Goal: Task Accomplishment & Management: Complete application form

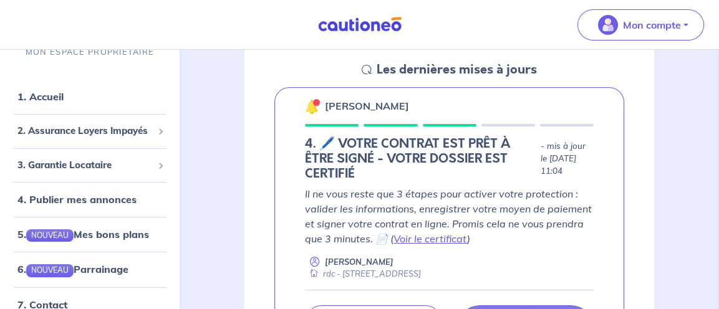
scroll to position [249, 0]
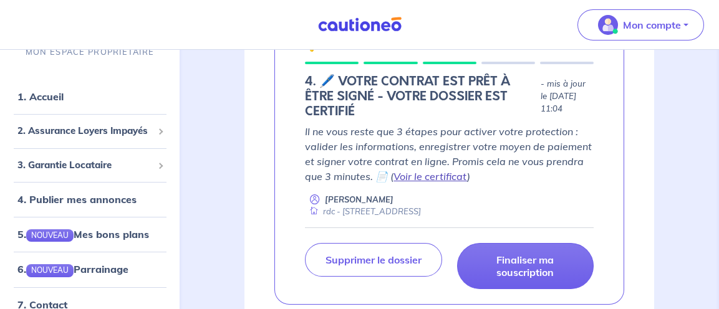
click at [423, 174] on link "Voir le certificat" at bounding box center [430, 176] width 74 height 12
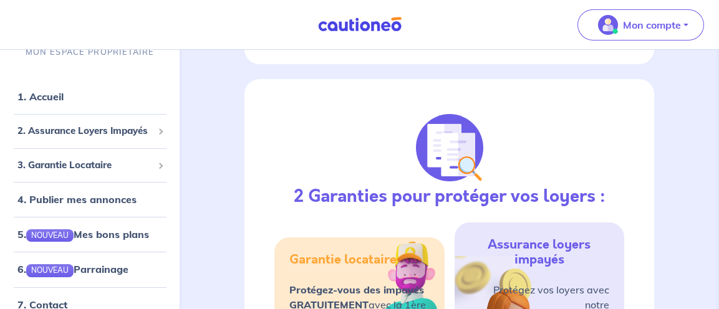
scroll to position [374, 0]
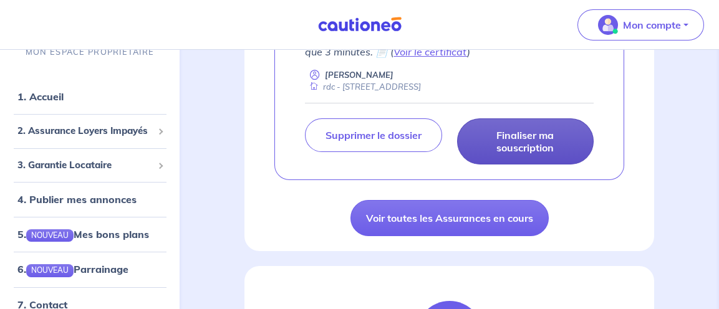
click at [514, 134] on p "Finaliser ma souscription" at bounding box center [525, 141] width 105 height 25
click at [509, 147] on p "Finaliser ma souscription" at bounding box center [525, 141] width 105 height 25
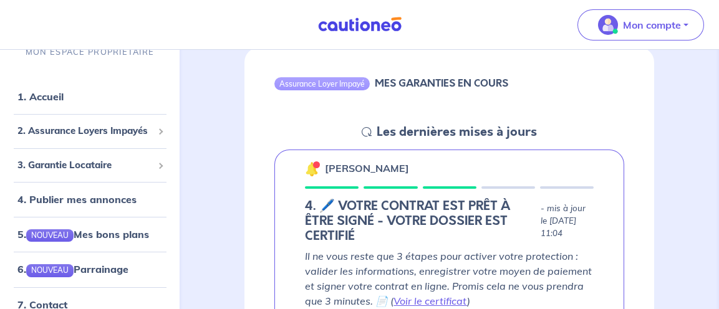
scroll to position [0, 0]
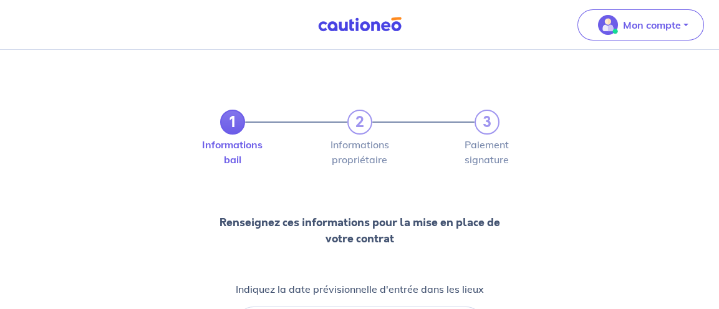
scroll to position [180, 0]
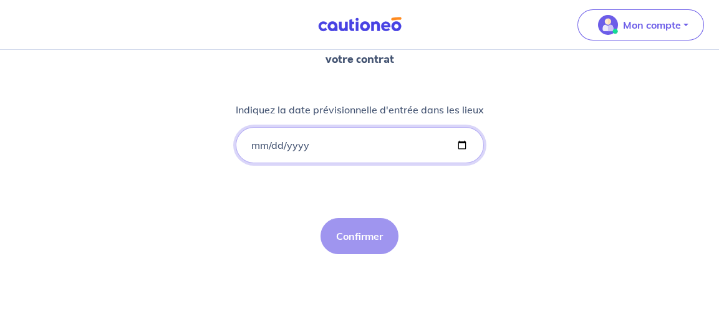
click at [267, 148] on input "Indiquez la date prévisionnelle d'entrée dans les lieux" at bounding box center [360, 145] width 248 height 36
click at [459, 144] on input "Indiquez la date prévisionnelle d'entrée dans les lieux" at bounding box center [360, 145] width 248 height 36
type input "[DATE]"
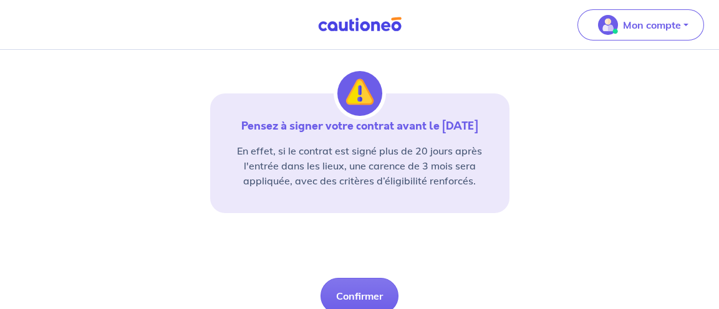
scroll to position [364, 0]
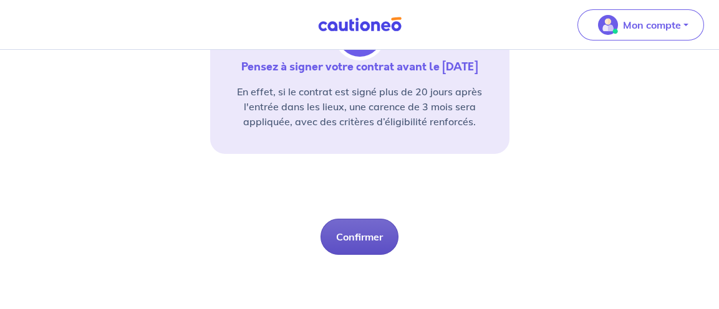
click at [347, 236] on button "Confirmer" at bounding box center [359, 237] width 78 height 36
select select "FR"
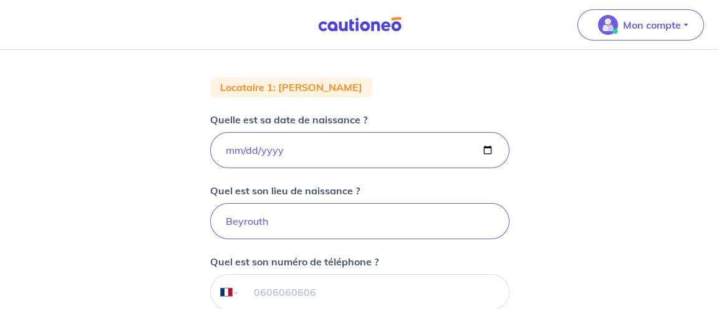
scroll to position [312, 0]
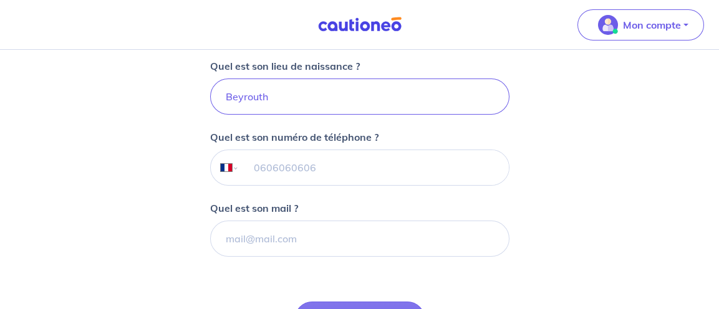
click at [309, 155] on input "tel" at bounding box center [373, 167] width 269 height 35
paste input "06 35 23 91 47"
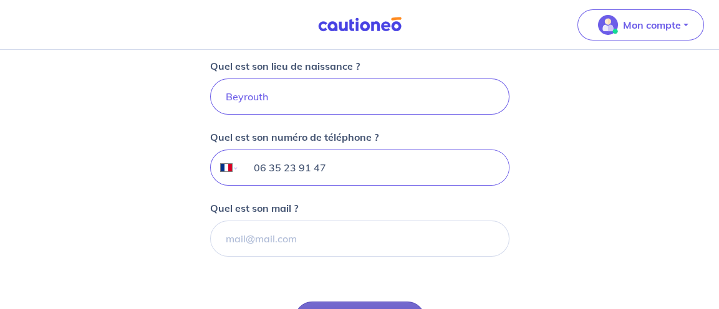
type input "06 35 23 91 47"
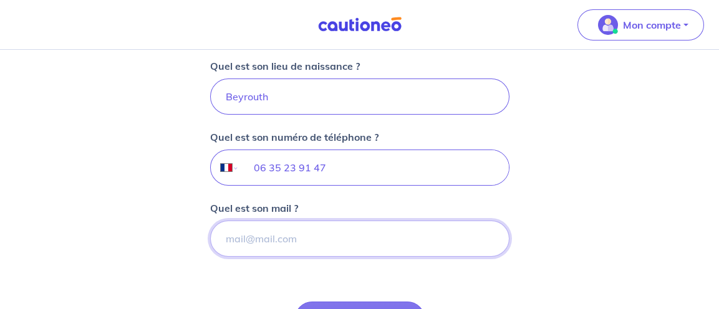
click at [279, 244] on input "Quel est son mail ?" at bounding box center [359, 239] width 299 height 36
paste input "[EMAIL_ADDRESS][DOMAIN_NAME]"
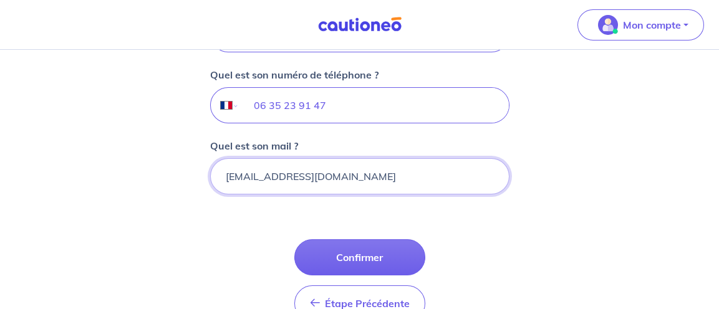
scroll to position [436, 0]
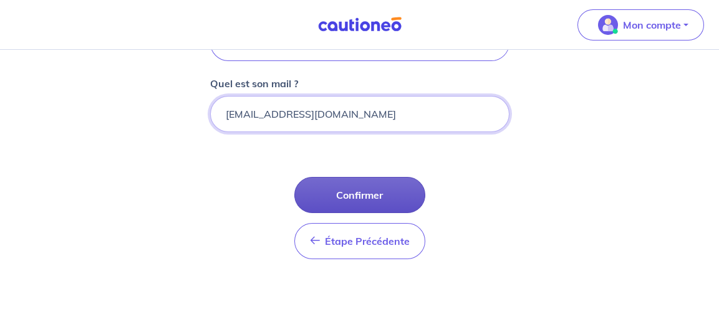
type input "[EMAIL_ADDRESS][DOMAIN_NAME]"
click at [346, 201] on button "Confirmer" at bounding box center [359, 195] width 131 height 36
click at [370, 195] on button "Confirmer" at bounding box center [359, 195] width 131 height 36
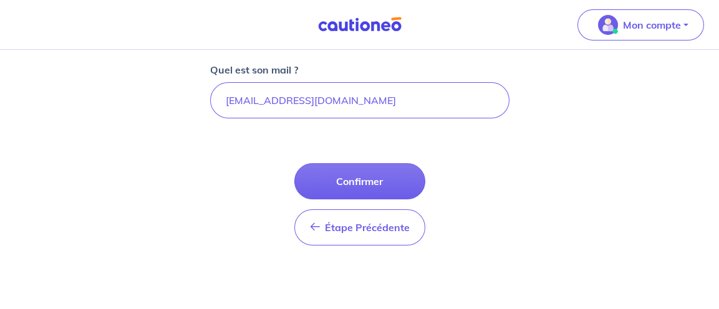
scroll to position [138, 0]
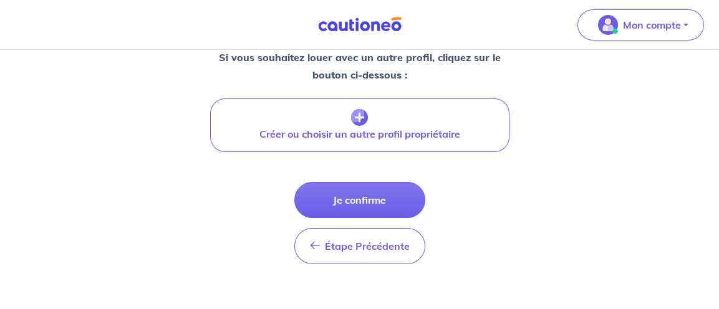
scroll to position [600, 0]
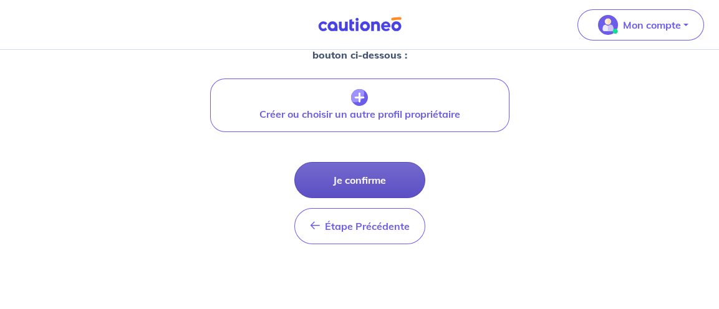
click at [369, 185] on button "Je confirme" at bounding box center [359, 180] width 131 height 36
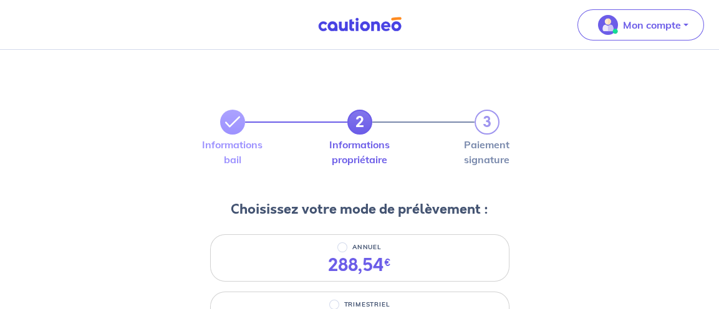
scroll to position [62, 0]
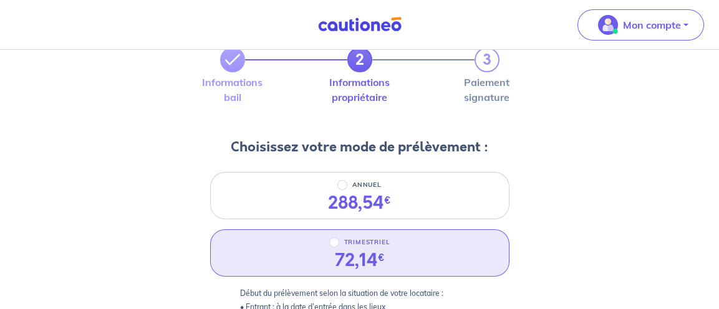
click at [332, 247] on div "TRIMESTRIEL" at bounding box center [359, 242] width 61 height 15
radio input "true"
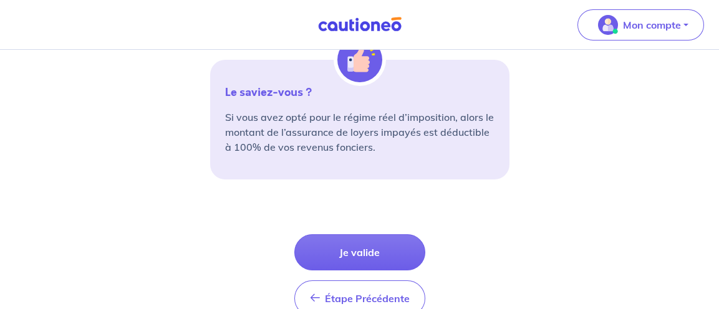
scroll to position [570, 0]
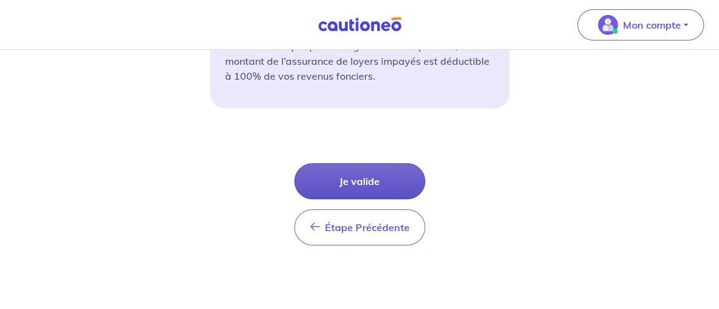
click at [364, 173] on button "Je valide" at bounding box center [359, 181] width 131 height 36
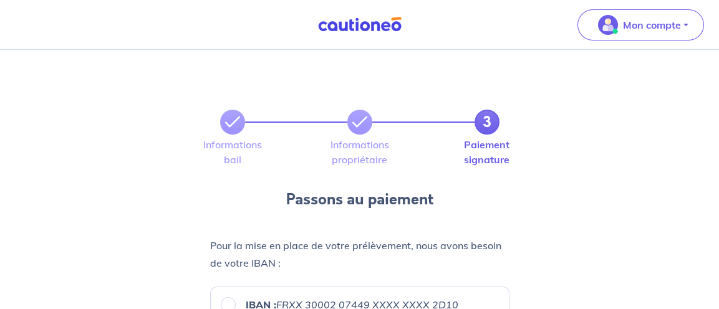
scroll to position [125, 0]
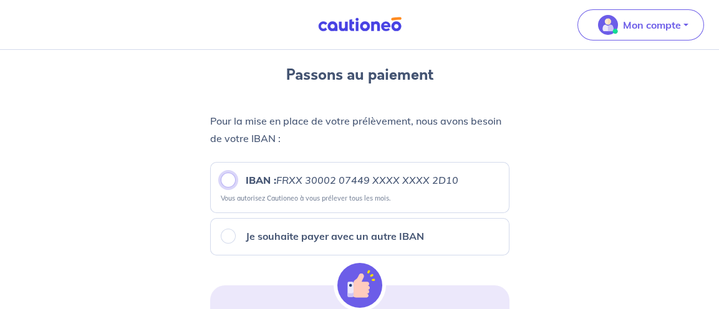
click at [228, 179] on input "IBAN : FRXX [FINANCIAL_ID] XXXX XXXX 2D10" at bounding box center [228, 180] width 15 height 15
radio input "true"
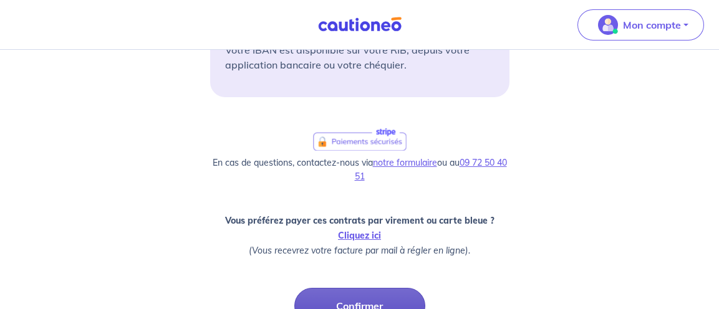
scroll to position [542, 0]
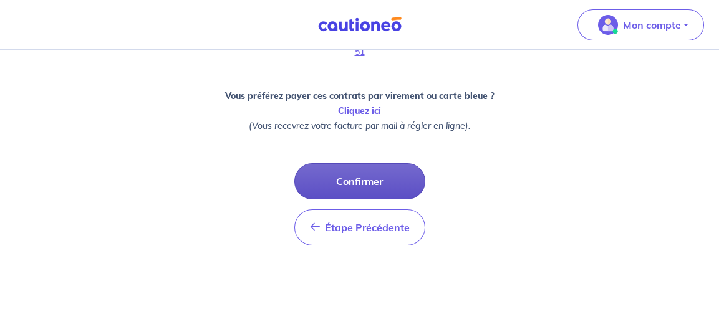
click at [370, 185] on button "Confirmer" at bounding box center [359, 181] width 131 height 36
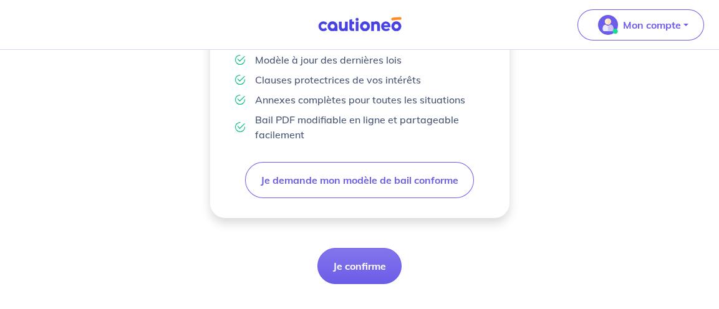
scroll to position [466, 0]
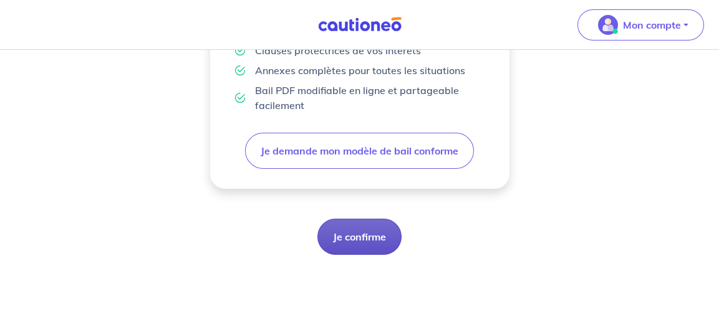
click at [360, 234] on button "Je confirme" at bounding box center [359, 237] width 84 height 36
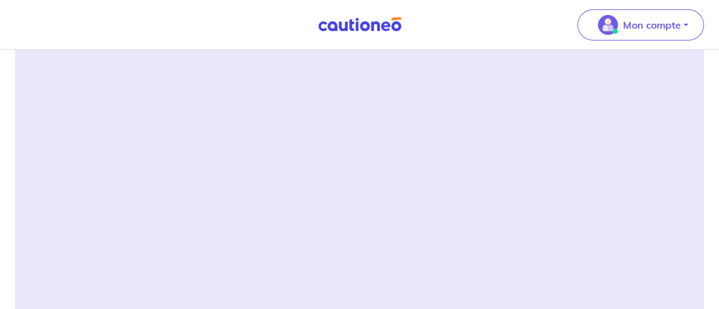
scroll to position [696, 0]
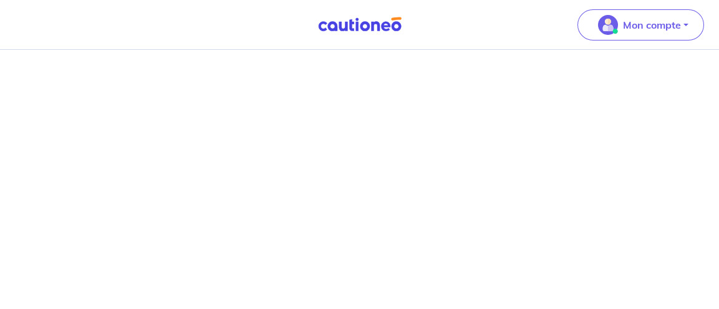
scroll to position [1062, 0]
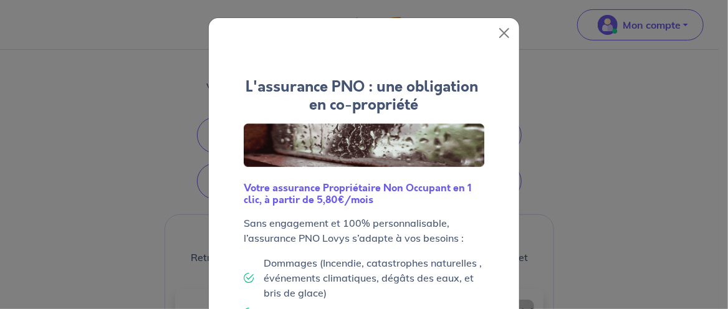
scroll to position [186, 0]
